Goal: Navigation & Orientation: Understand site structure

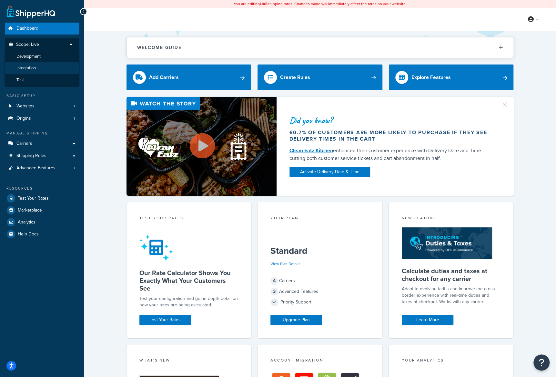
click at [40, 67] on li "Integration" at bounding box center [42, 68] width 75 height 12
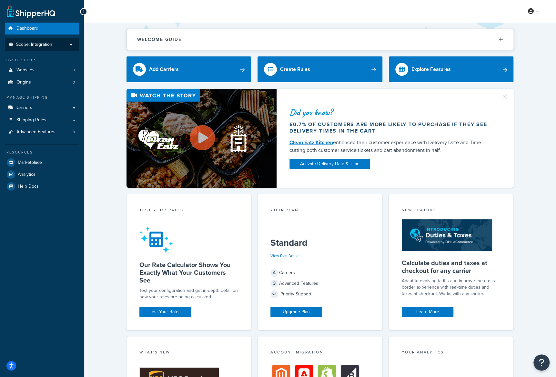
click at [49, 44] on span "Scope: Integration" at bounding box center [34, 44] width 36 height 5
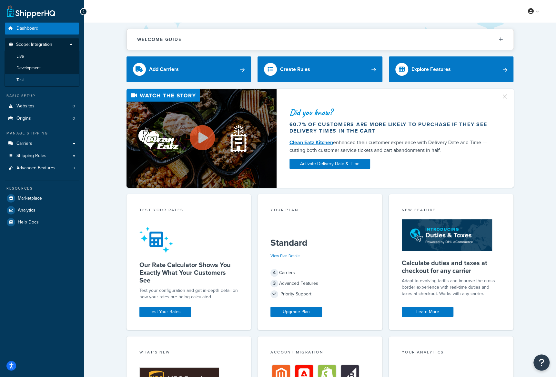
click at [43, 76] on li "Test" at bounding box center [42, 80] width 75 height 12
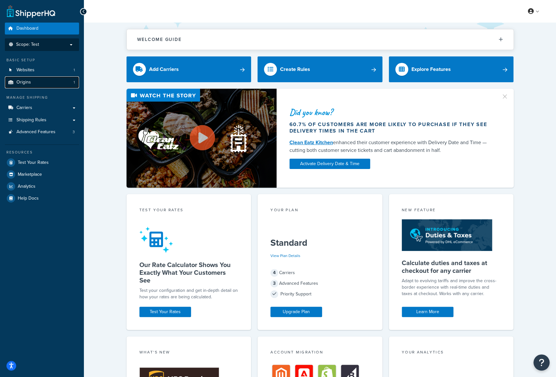
click at [42, 85] on link "Origins 1" at bounding box center [42, 82] width 74 height 12
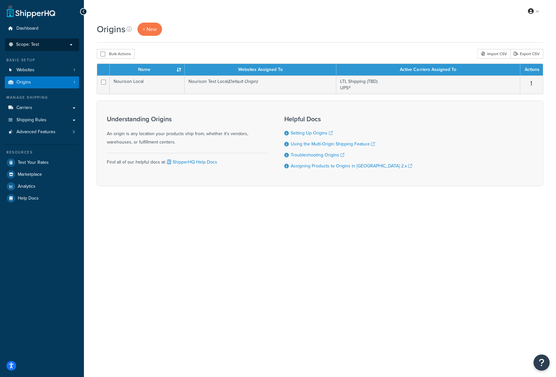
click at [49, 47] on p "Scope: Test" at bounding box center [42, 44] width 68 height 5
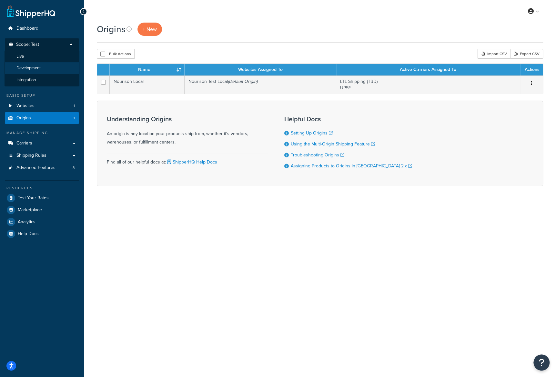
click at [25, 70] on span "Development" at bounding box center [28, 68] width 24 height 5
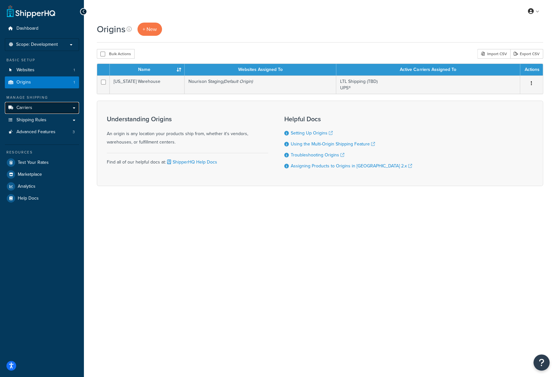
click at [35, 110] on link "Carriers" at bounding box center [42, 108] width 74 height 12
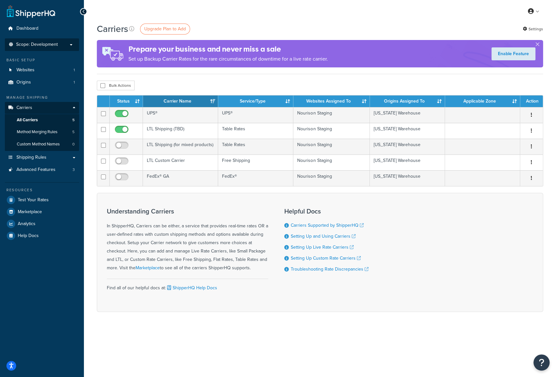
click at [51, 42] on span "Scope: Development" at bounding box center [37, 44] width 42 height 5
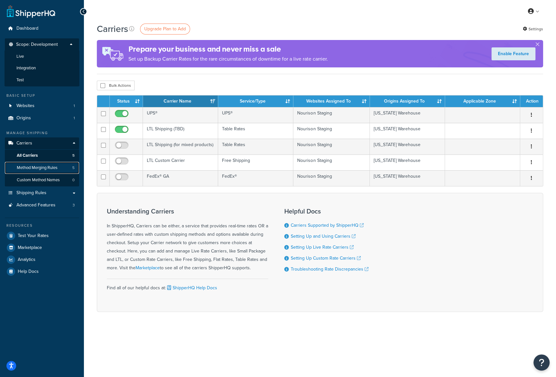
click at [39, 167] on span "Method Merging Rules" at bounding box center [37, 167] width 41 height 5
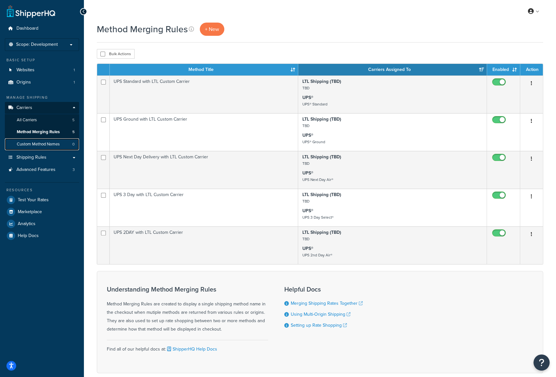
click at [43, 143] on span "Custom Method Names" at bounding box center [38, 144] width 43 height 5
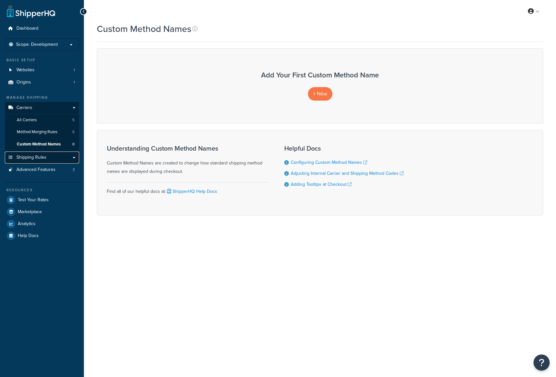
click at [36, 156] on span "Shipping Rules" at bounding box center [31, 157] width 30 height 5
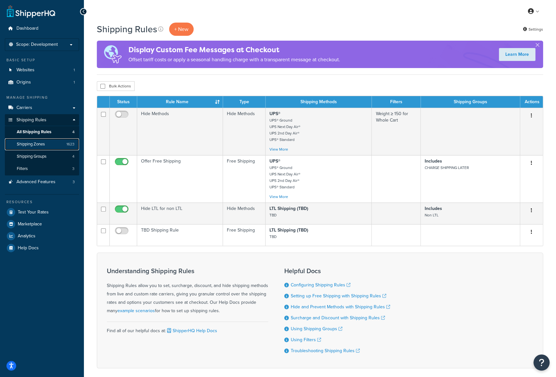
click at [33, 143] on span "Shipping Zones" at bounding box center [31, 144] width 28 height 5
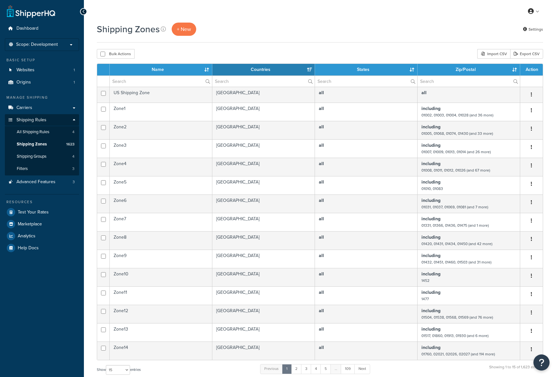
select select "15"
click at [29, 159] on link "Shipping Groups 4" at bounding box center [42, 157] width 74 height 12
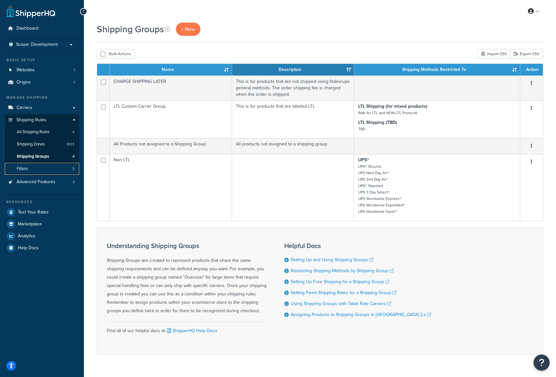
click at [40, 174] on link "Filters 3" at bounding box center [42, 169] width 74 height 12
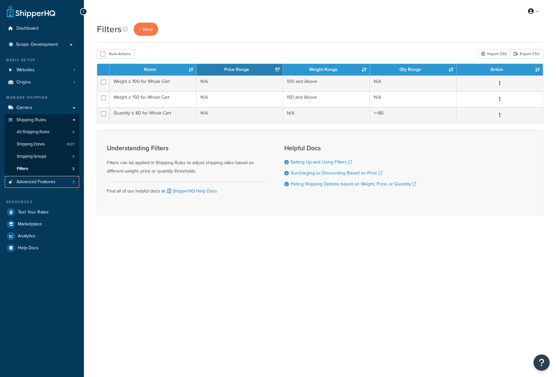
click at [47, 180] on span "Advanced Features" at bounding box center [35, 181] width 39 height 5
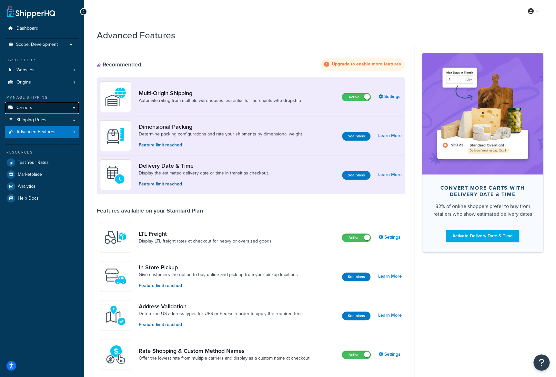
click at [35, 112] on link "Carriers" at bounding box center [42, 108] width 74 height 12
